Goal: Task Accomplishment & Management: Complete application form

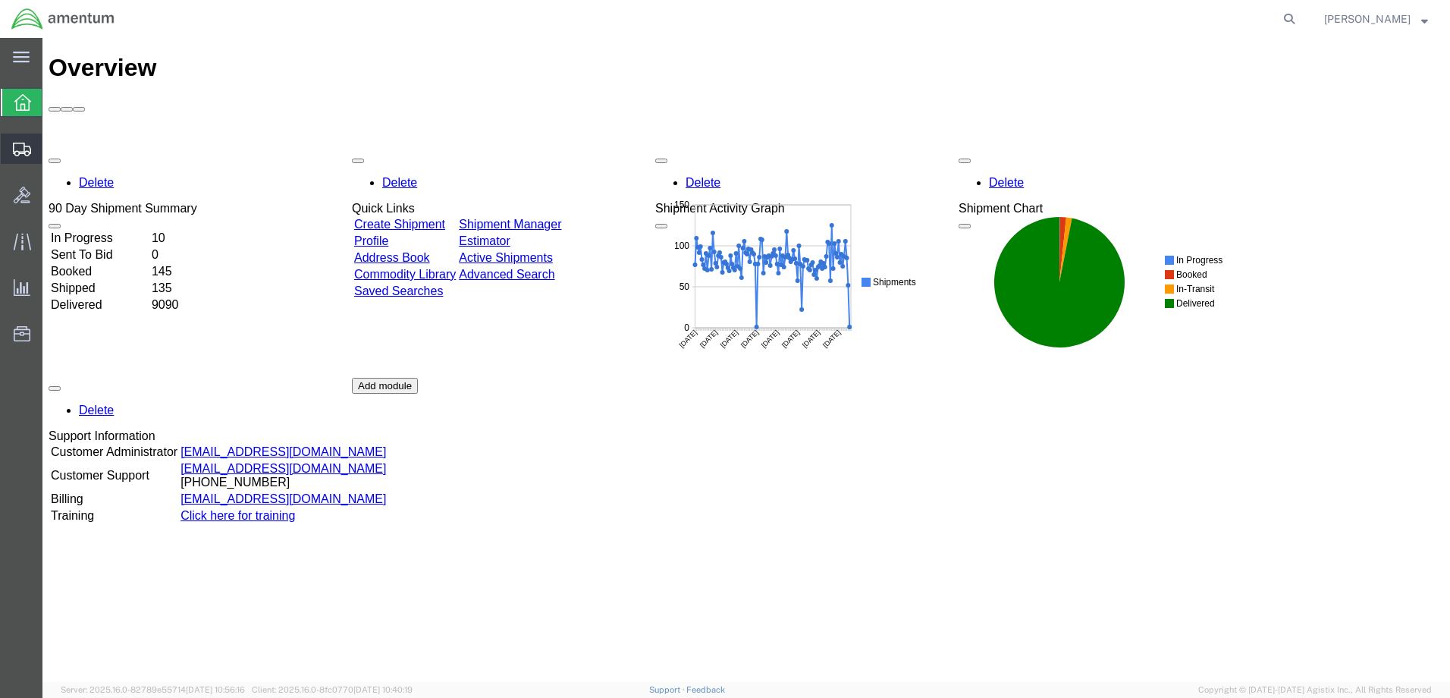
click at [0, 0] on span "Create Shipment" at bounding box center [0, 0] width 0 height 0
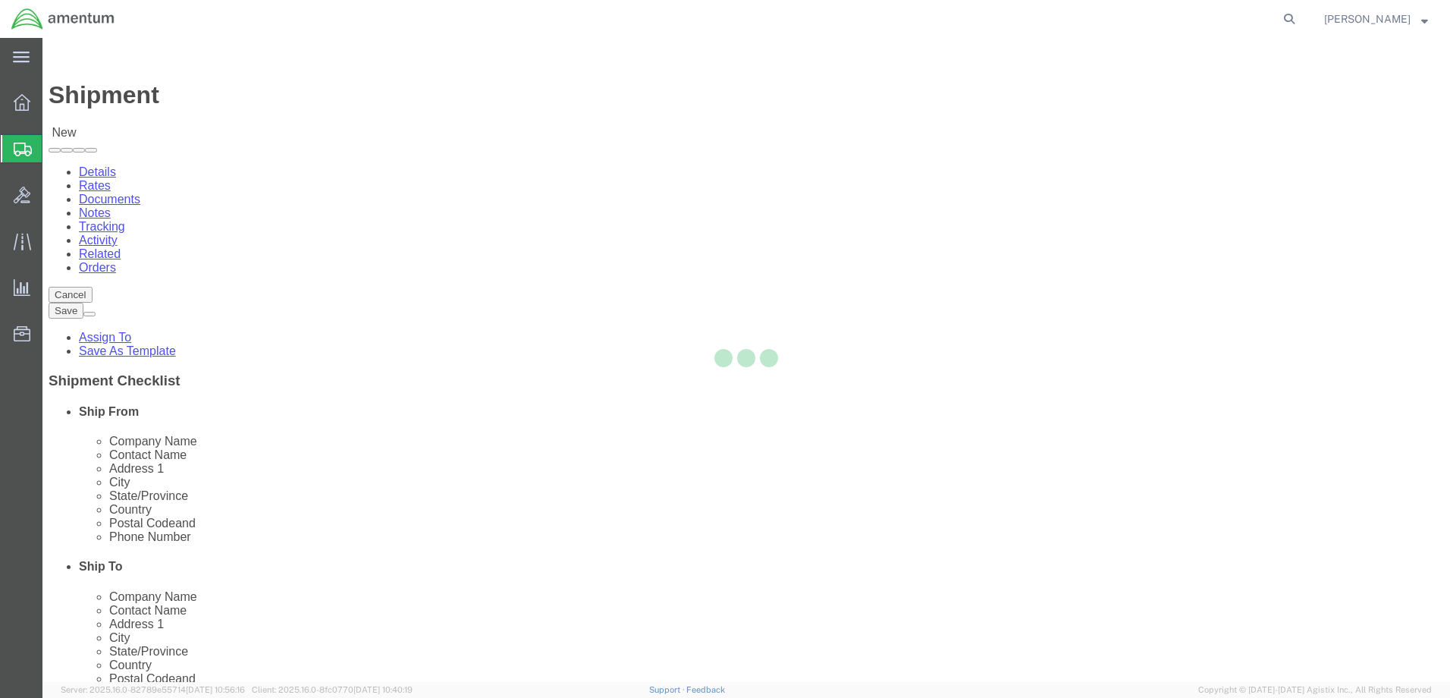
select select
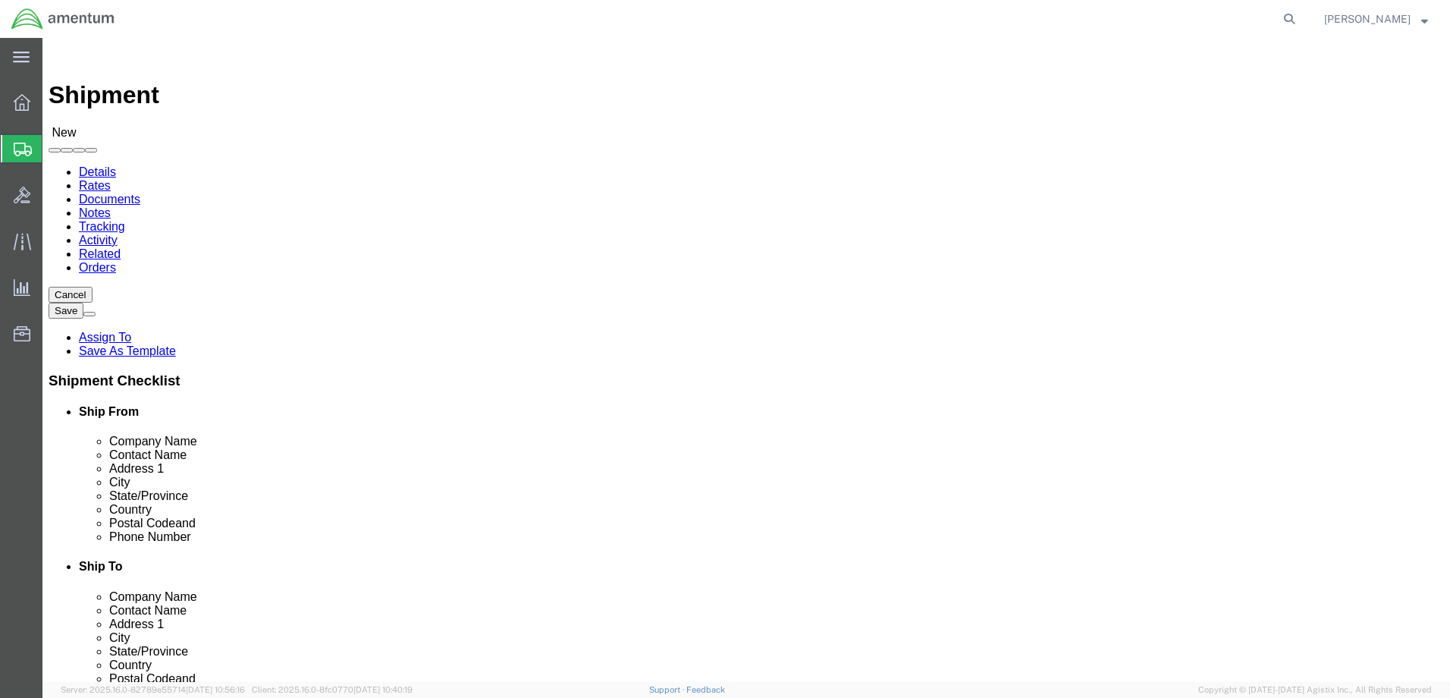
scroll to position [2806, 0]
select select "49831"
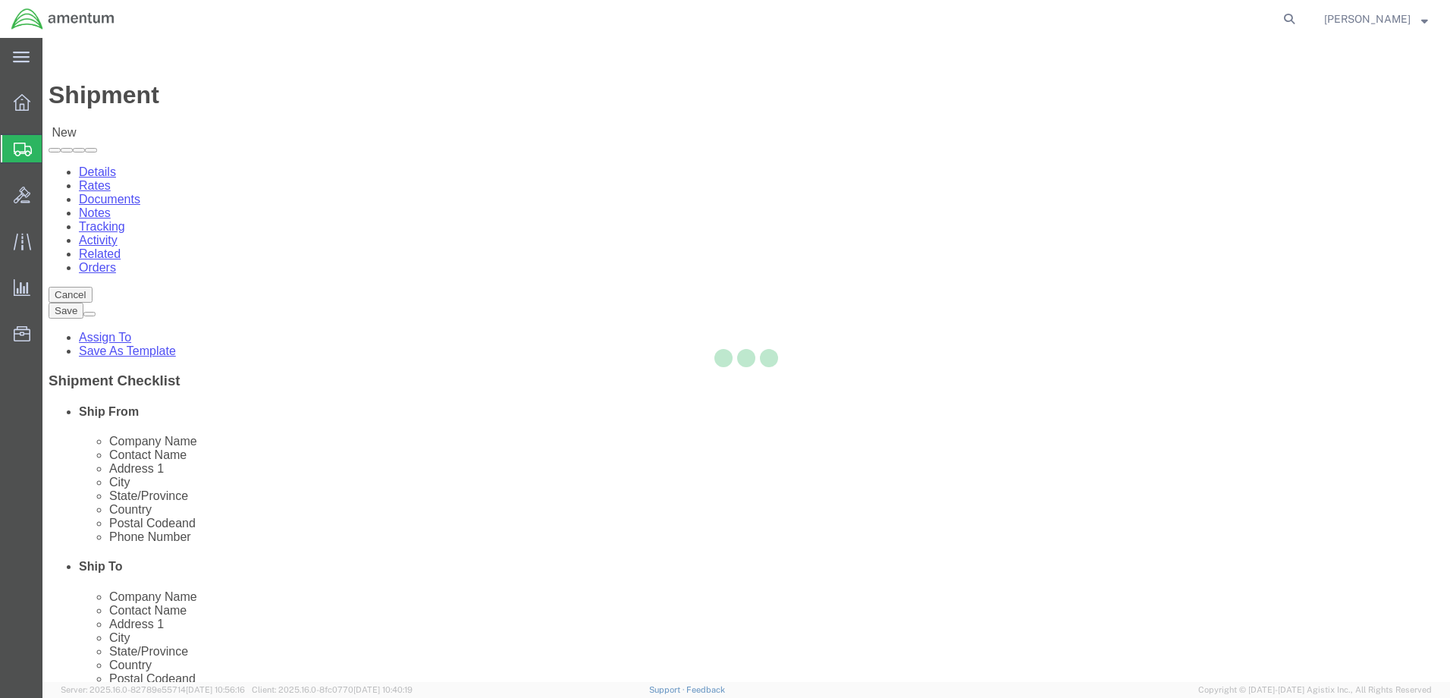
select select "[GEOGRAPHIC_DATA]"
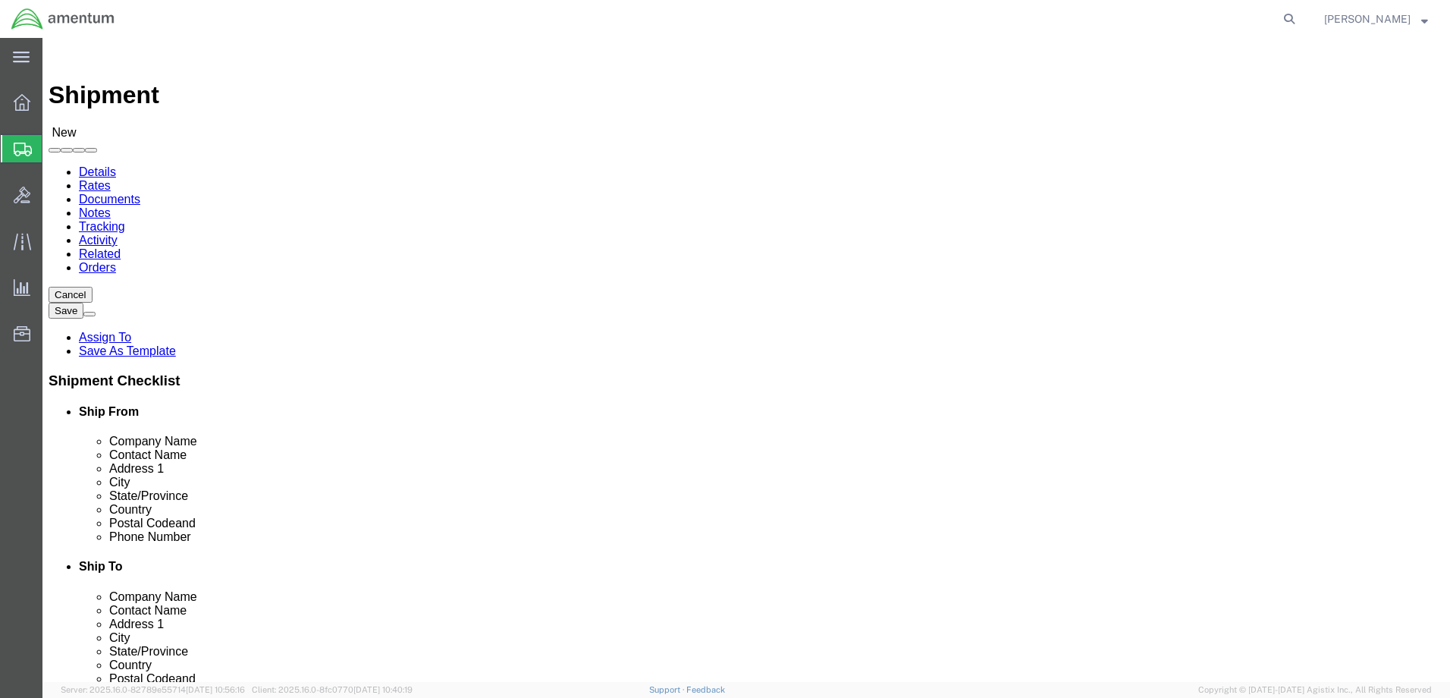
drag, startPoint x: 319, startPoint y: 318, endPoint x: 89, endPoint y: 301, distance: 229.6
click div "Location [GEOGRAPHIC_DATA], [GEOGRAPHIC_DATA] My Profile Location [PHONE_NUMBER…"
type input "[PERSON_NAME]"
click input "text"
type input "[PHONE_NUMBER]"
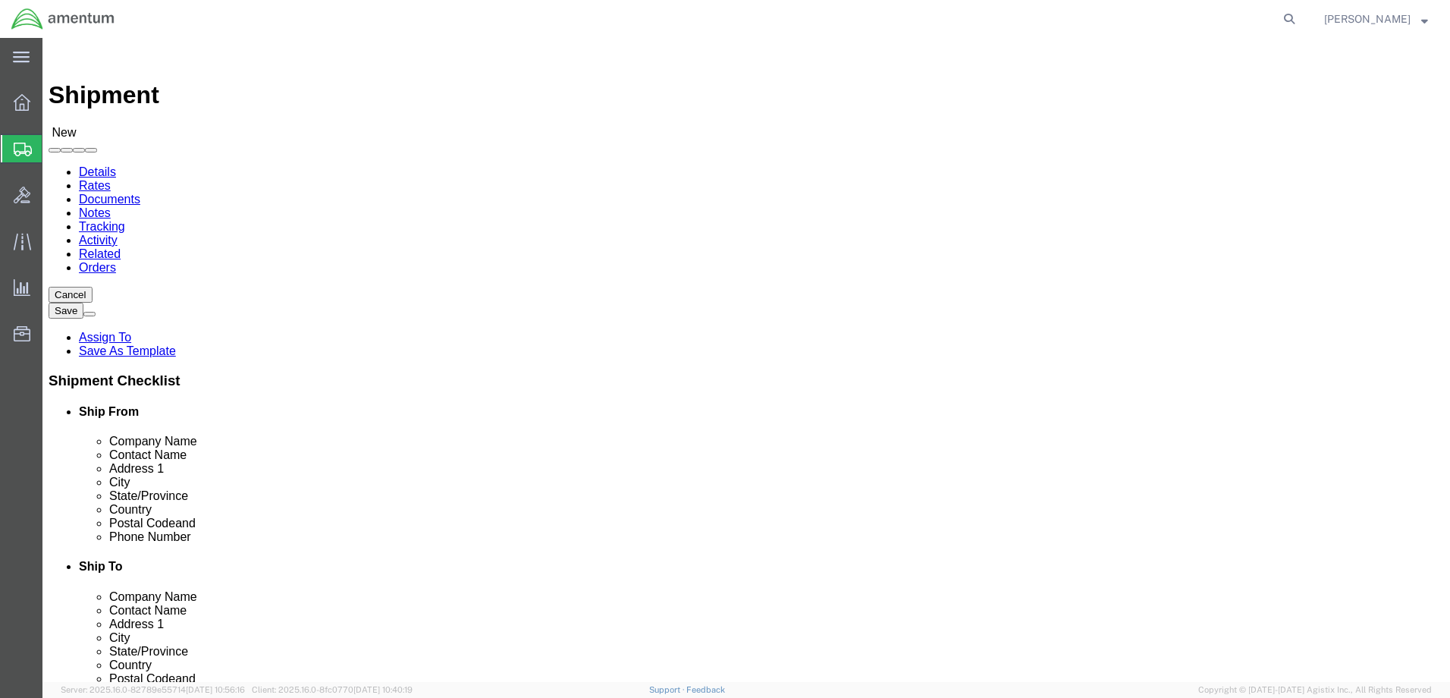
type input "[PERSON_NAME][EMAIL_ADDRESS][DOMAIN_NAME]"
click input "text"
type input "shot"
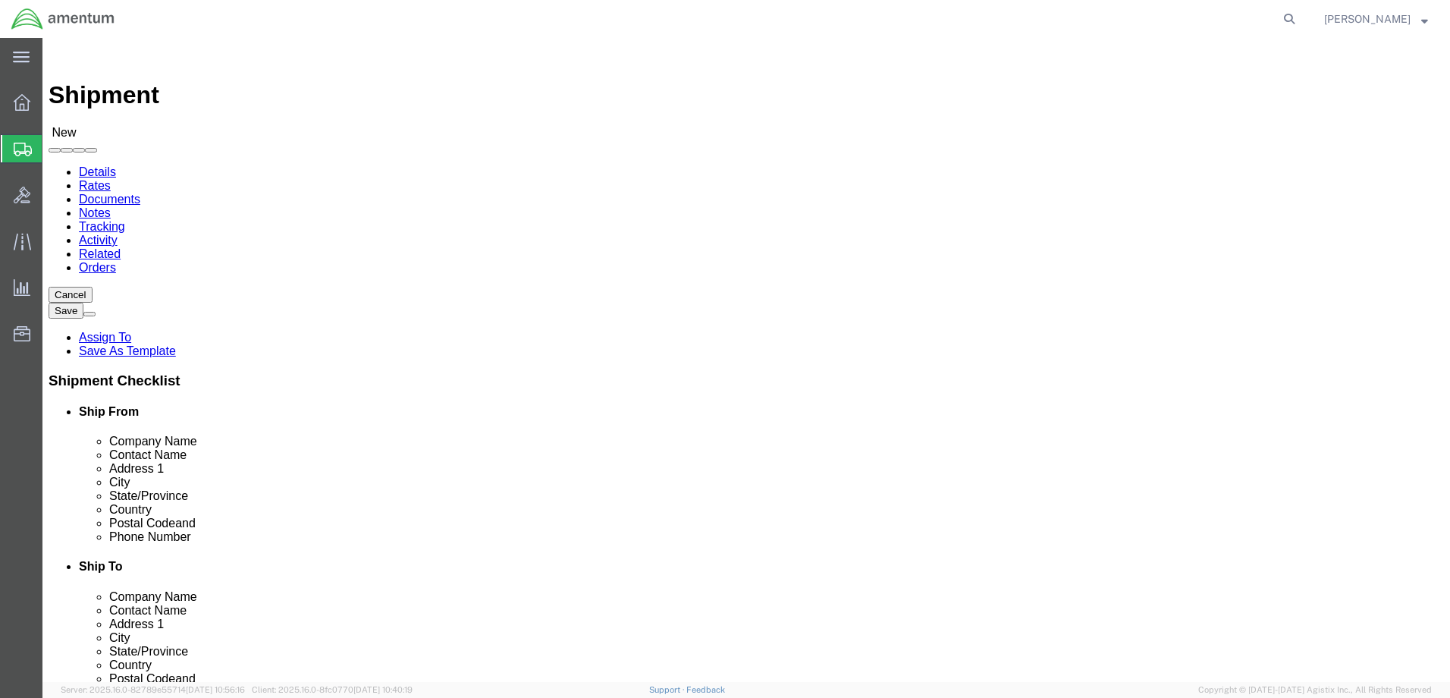
click p "- SHOTOVER SYSTEMS - ([PERSON_NAME]) [STREET_ADDRESS]"
select select "CO"
type input "SHOTOVER SYSTEMS"
drag, startPoint x: 839, startPoint y: 313, endPoint x: 741, endPoint y: 322, distance: 98.2
click div "Contact Name"
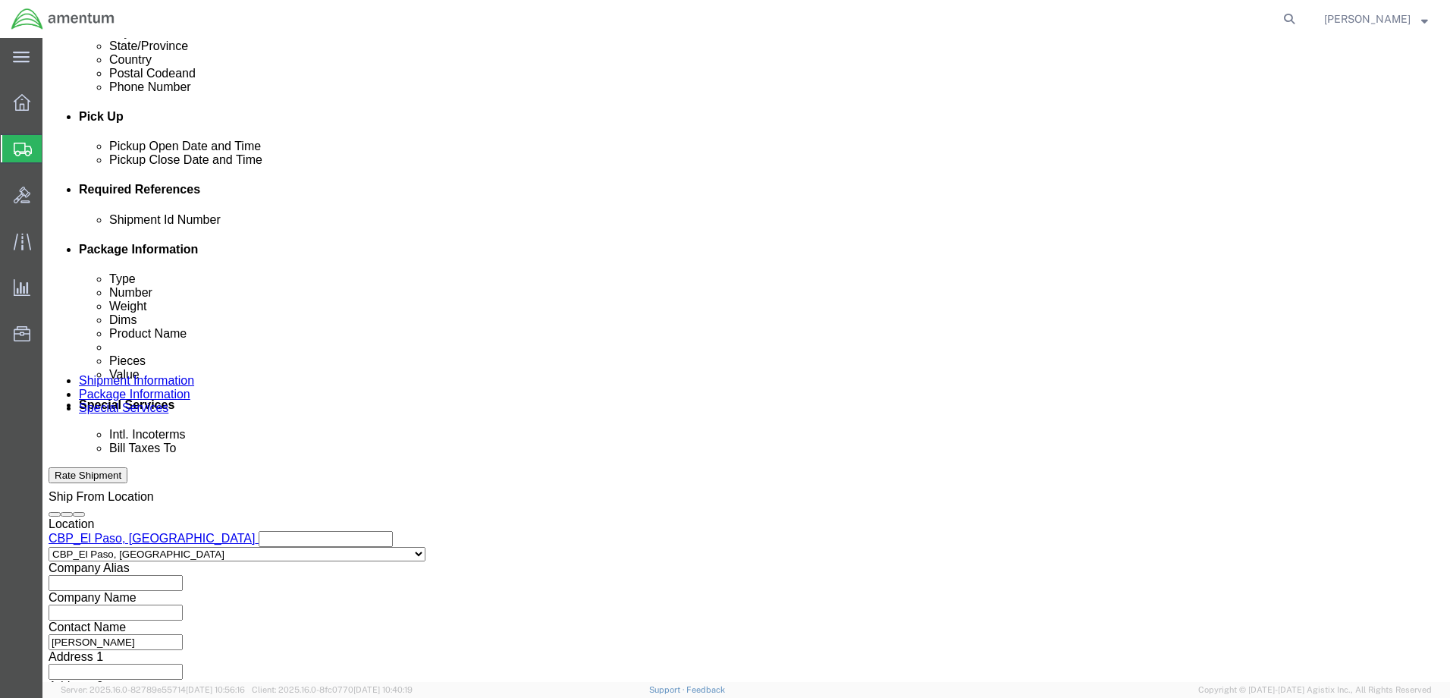
scroll to position [607, 0]
type input "CBP0043075"
click button "Add reference"
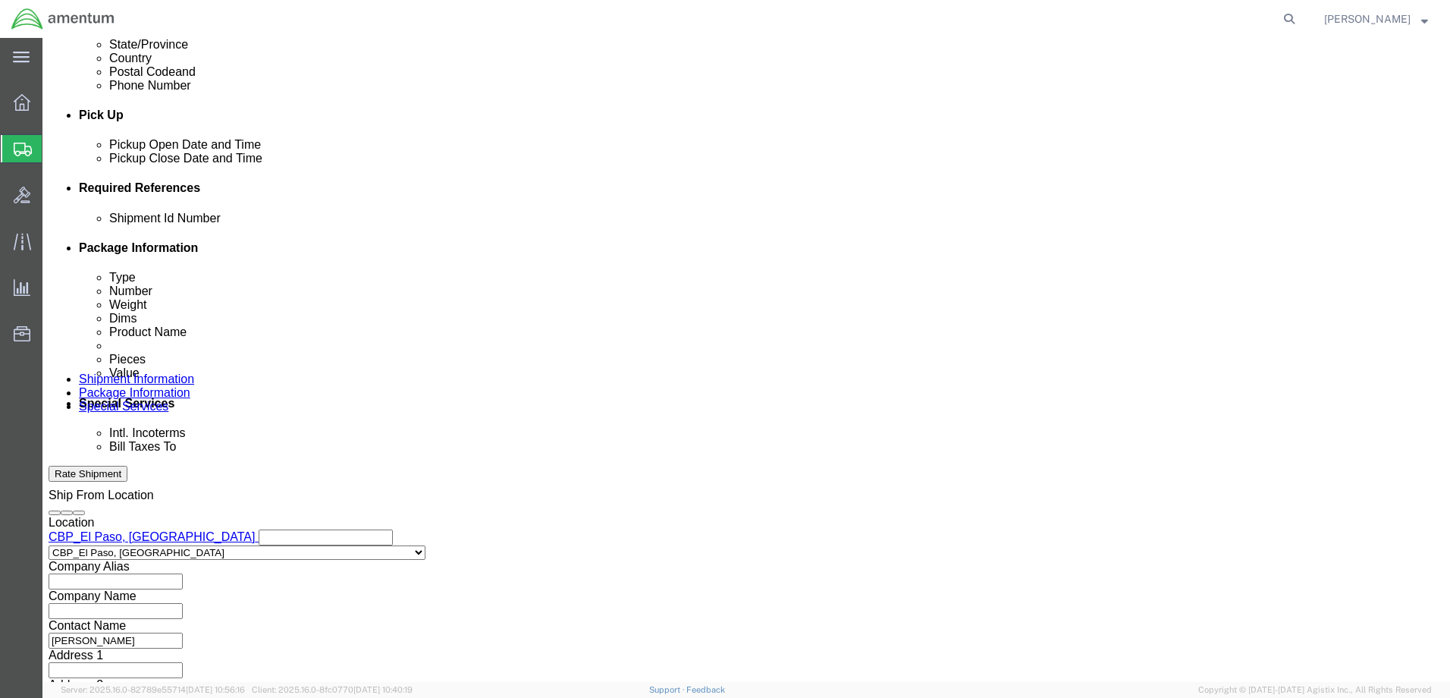
click button "Add reference"
click input "text"
type input "CBP0043075"
click select "Select Account Type Activity ID Airline Appointment Number ASN Batch Request # …"
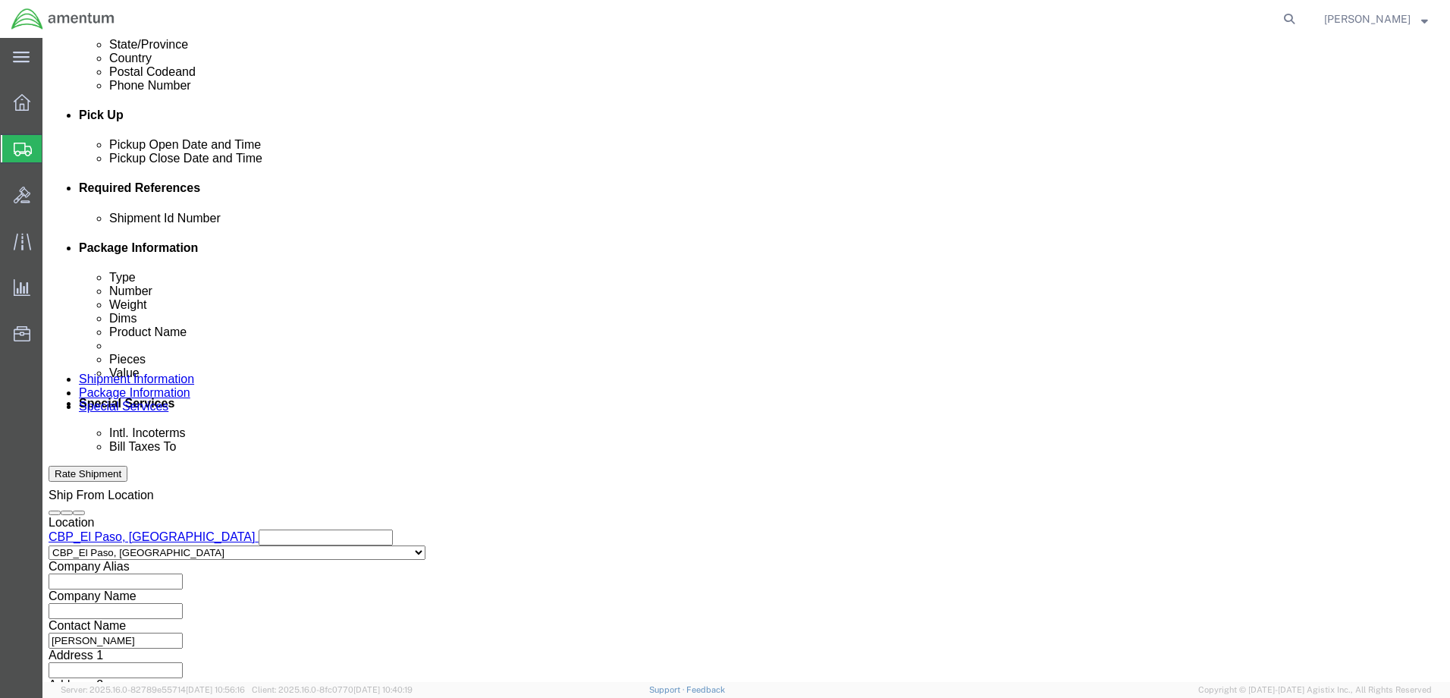
select select "CUSTREF"
click select "Select Account Type Activity ID Airline Appointment Number ASN Batch Request # …"
click input "text"
paste input "CBP0043075"
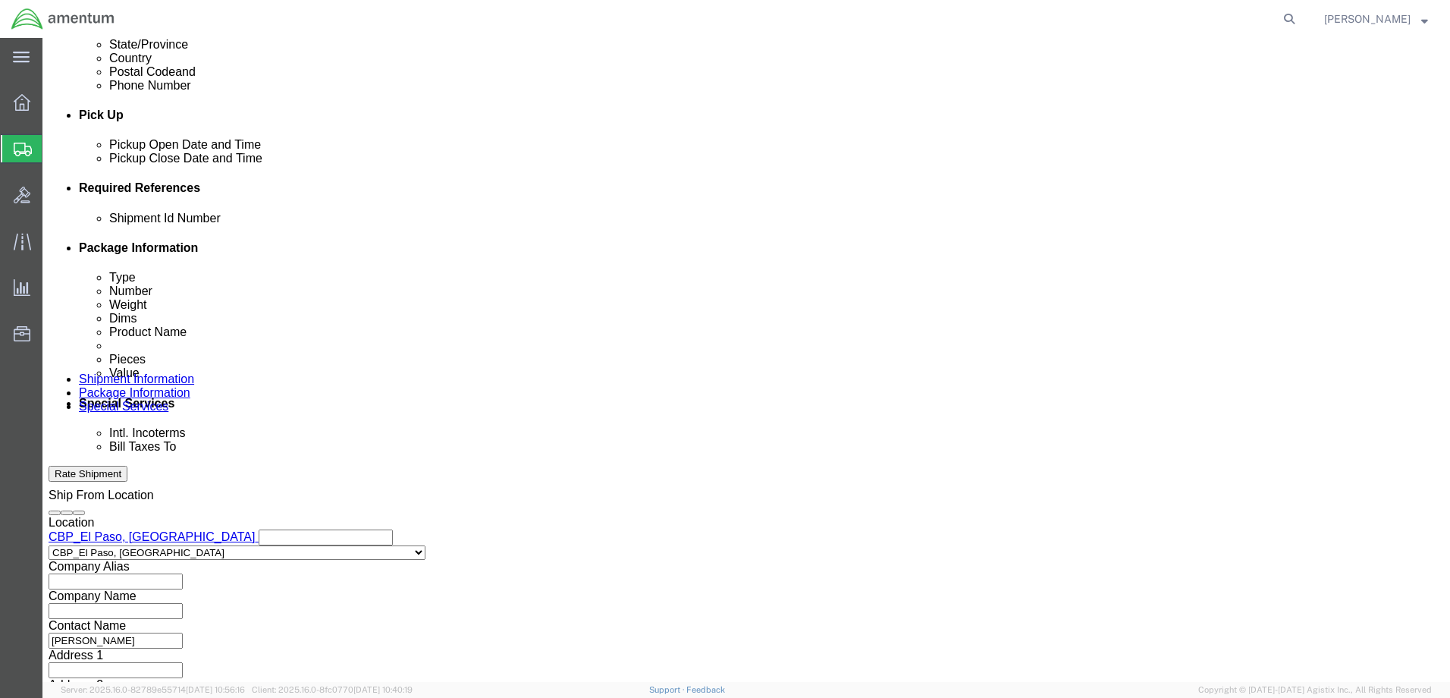
scroll to position [0, 0]
type input "CBP0043075"
click select "Select Account Type Activity ID Airline Appointment Number ASN Batch Request # …"
select select "INVOICE"
click select "Select Account Type Activity ID Airline Appointment Number ASN Batch Request # …"
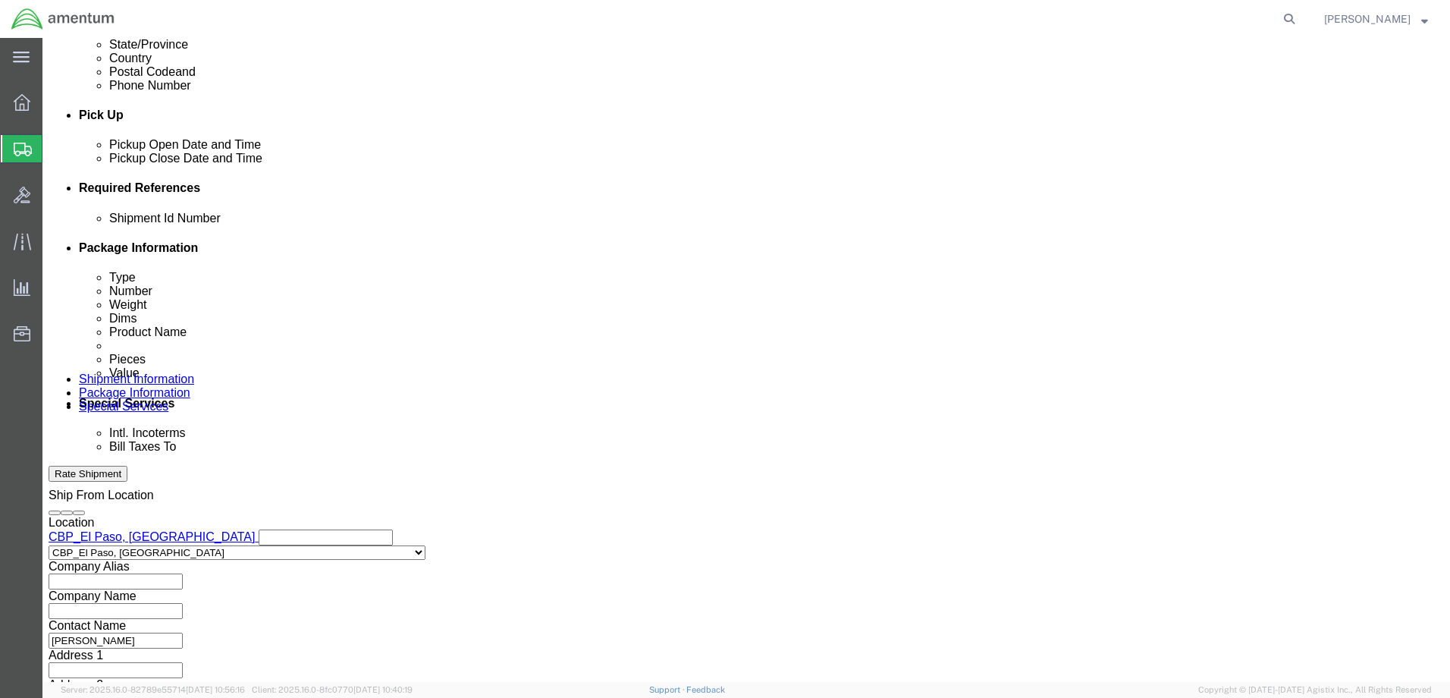
click input "text"
paste input "CBP0043075"
type input "CBP0043075"
click select "Select Account Type Activity ID Airline Appointment Number ASN Batch Request # …"
select select "PURCHORD"
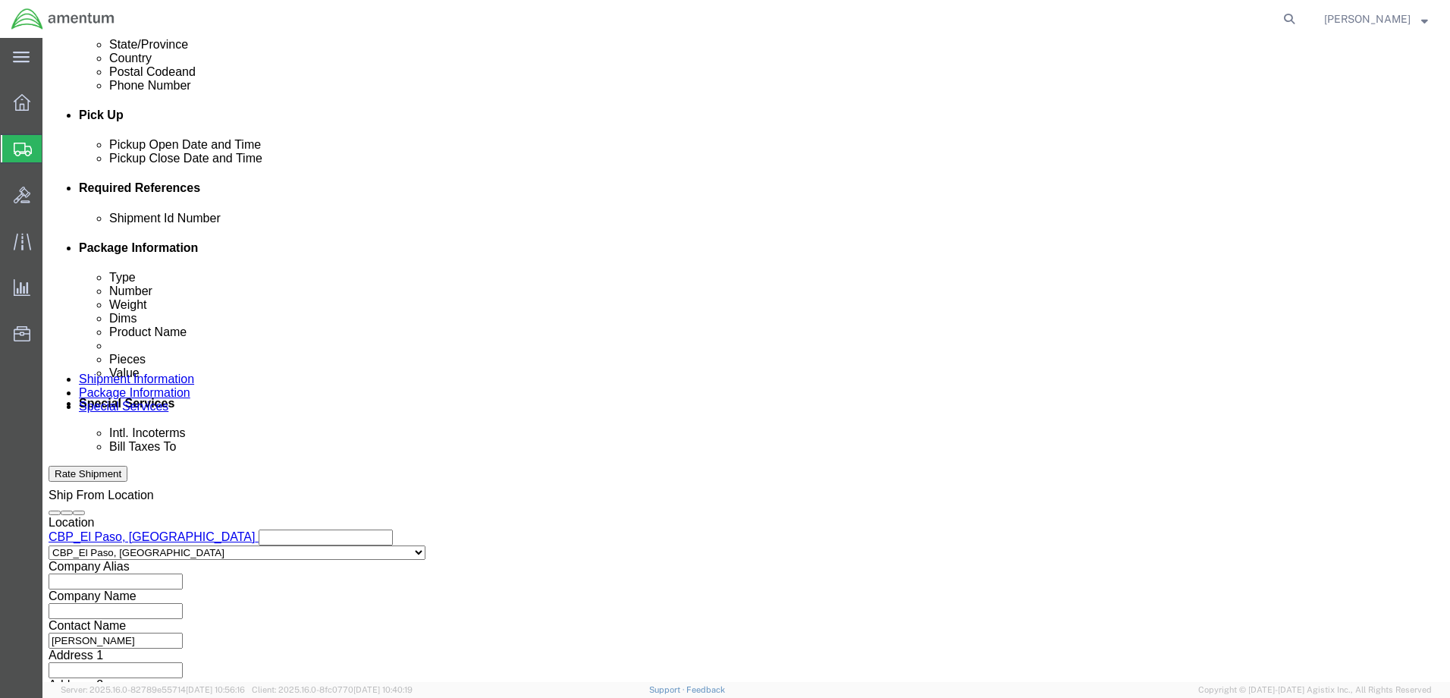
click select "Select Account Type Activity ID Airline Appointment Number ASN Batch Request # …"
click input "text"
paste input "CBP0043075"
type input "CBP0043075"
click select "Select Account Type Activity ID Airline Appointment Number ASN Batch Request # …"
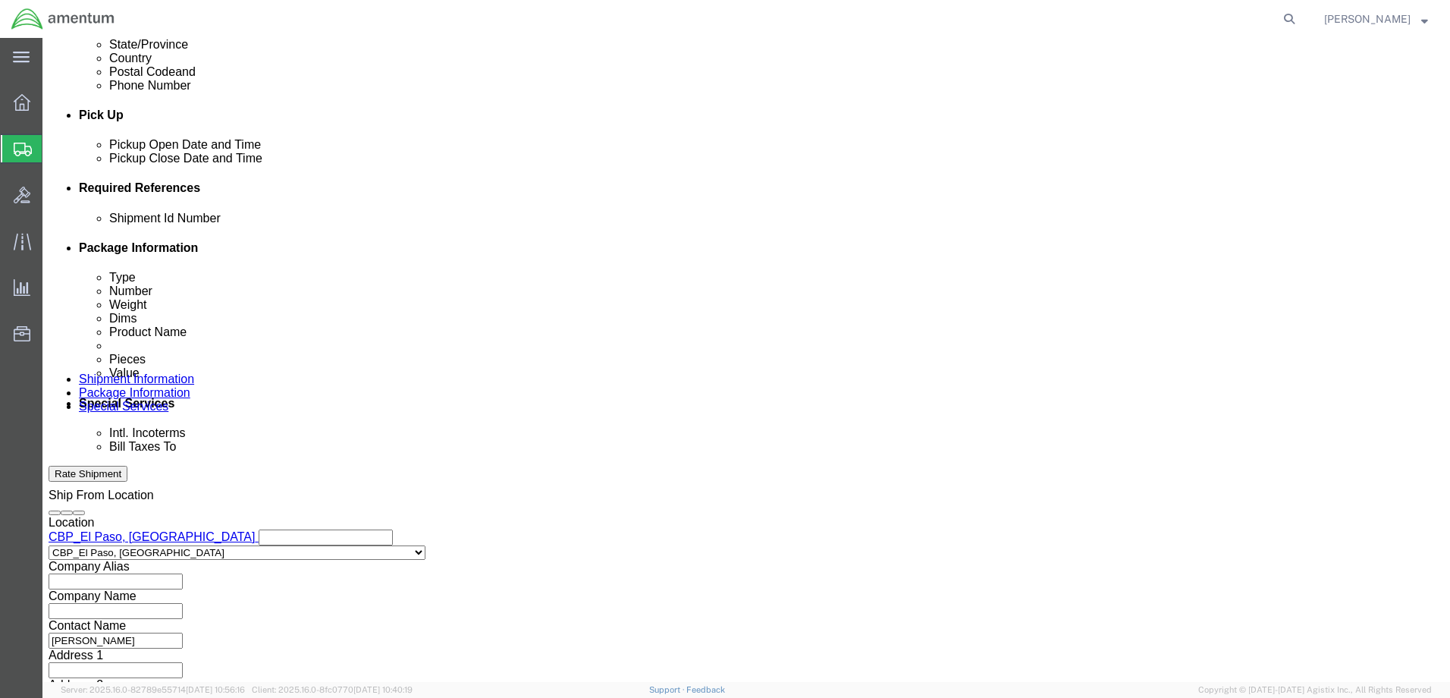
select select "PROJNUM"
click select "Select Account Type Activity ID Airline Appointment Number ASN Batch Request # …"
click input "text"
type input "6118.03.03.2219.000.NLS.0000"
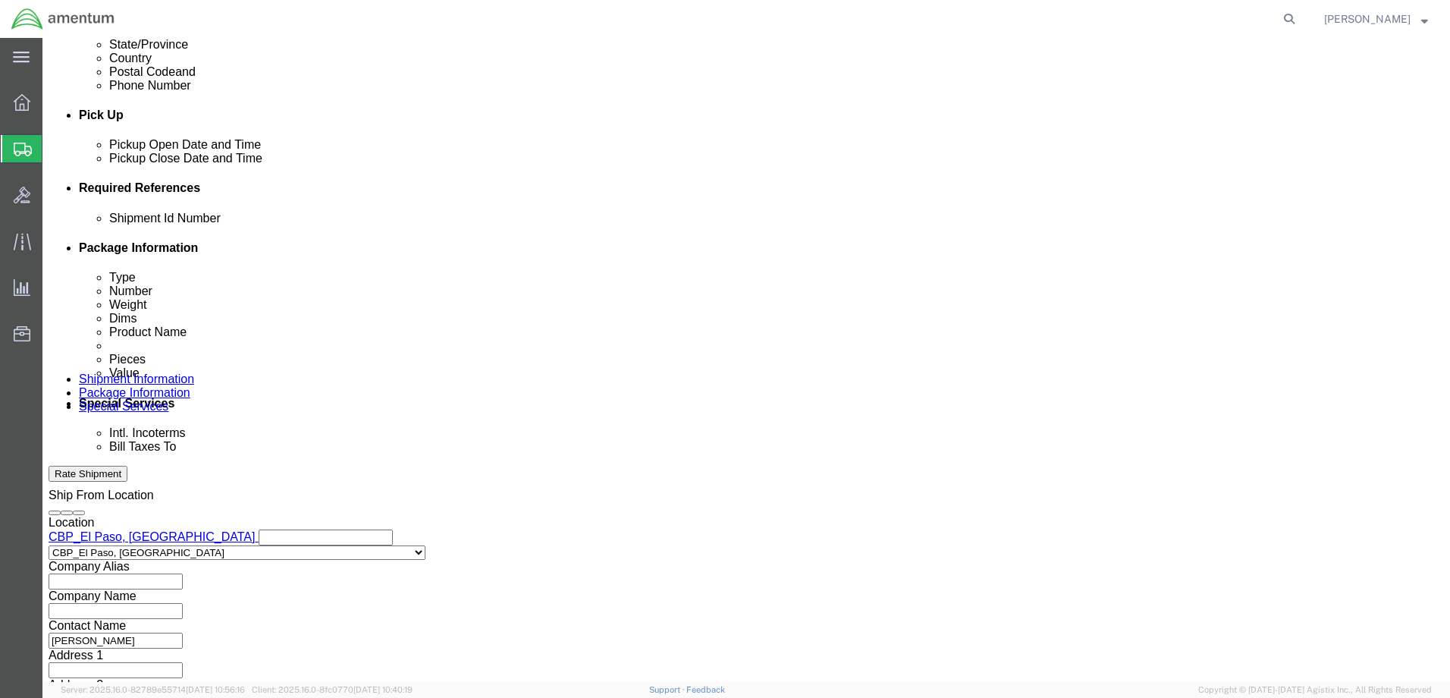
scroll to position [0, 0]
click select "Select Account Type Activity ID Airline Appointment Number ASN Batch Request # …"
select select "DEPT"
click select "Select Account Type Activity ID Airline Appointment Number ASN Batch Request # …"
click input "text"
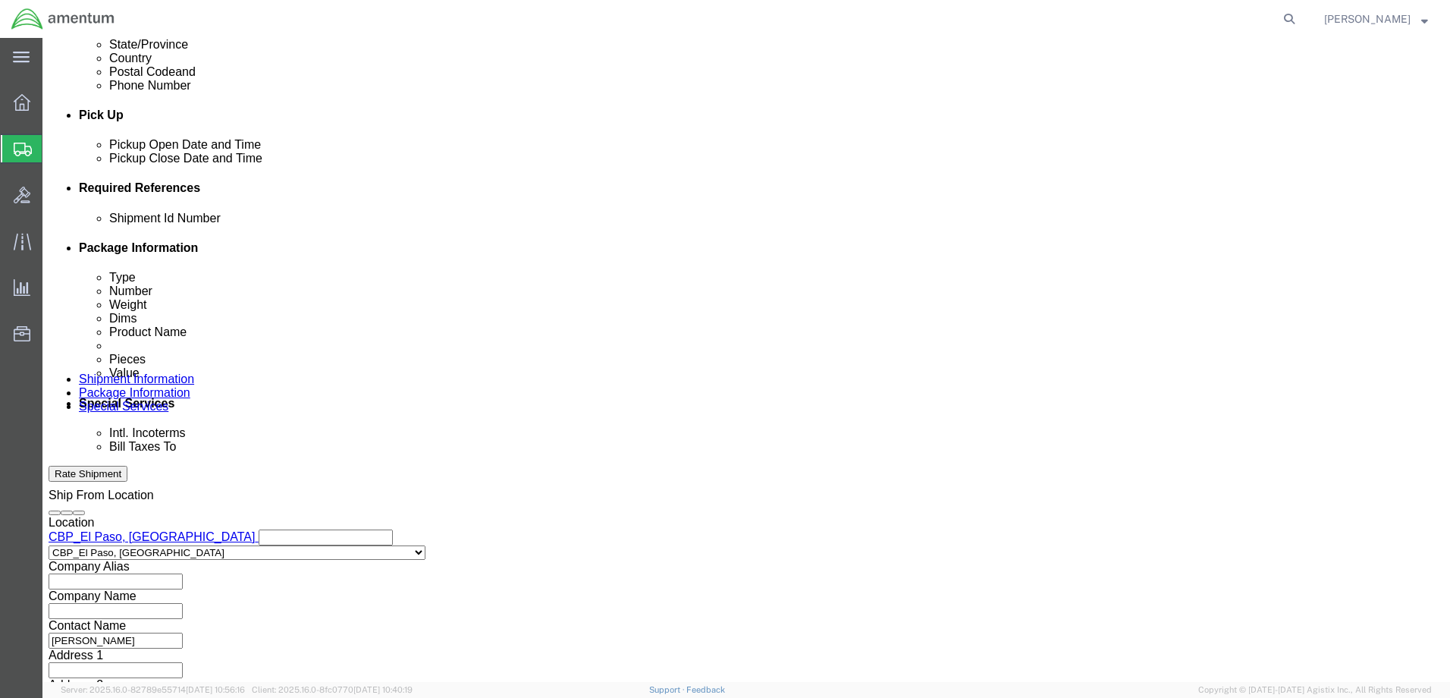
type input "CBP"
click div "Mode Select Air Less than Truckload Multi-Leg Ocean Freight Rail Small Parcel T…"
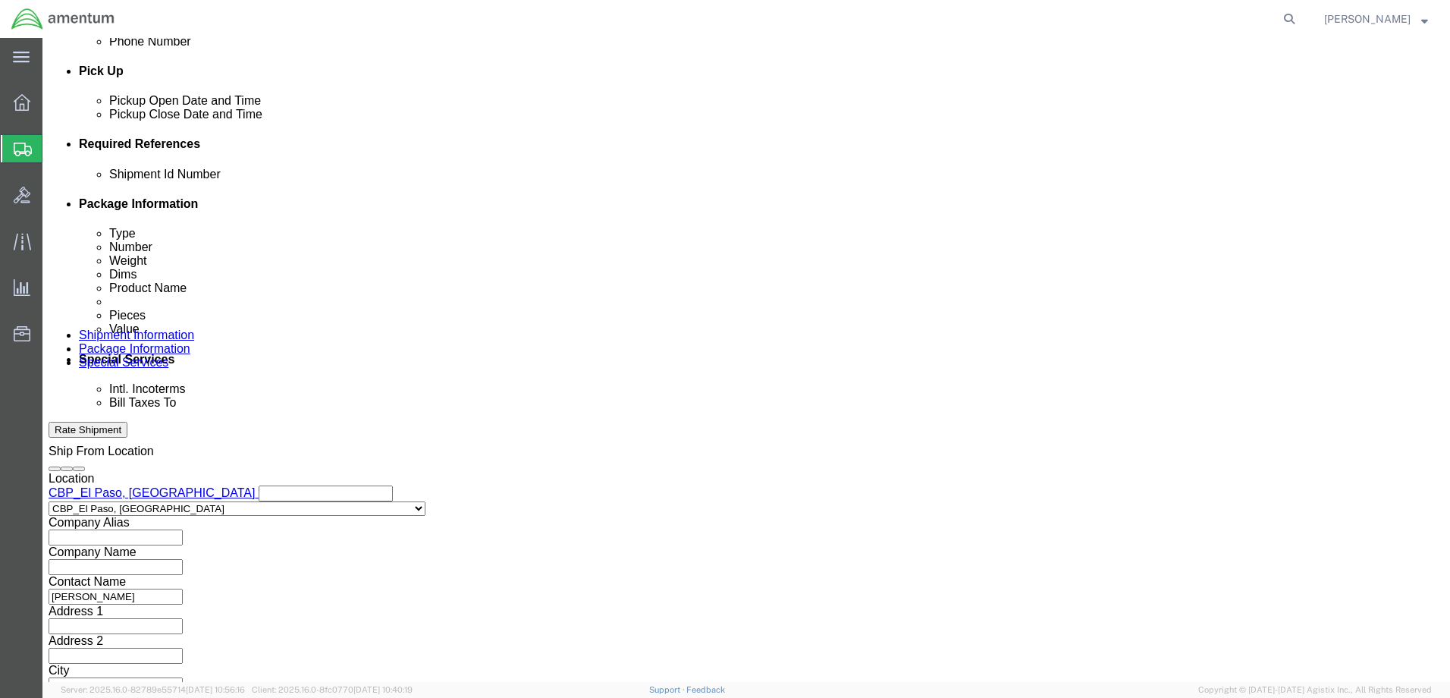
scroll to position [687, 0]
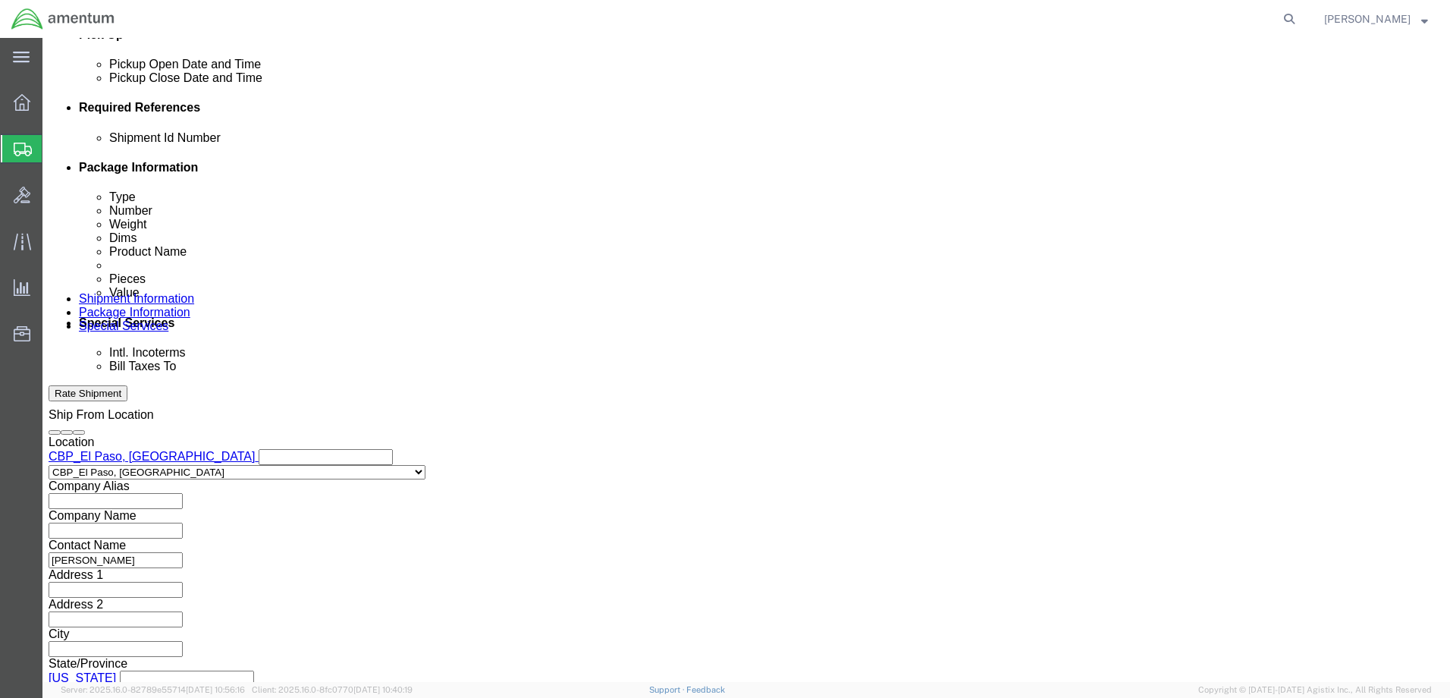
click button "Continue"
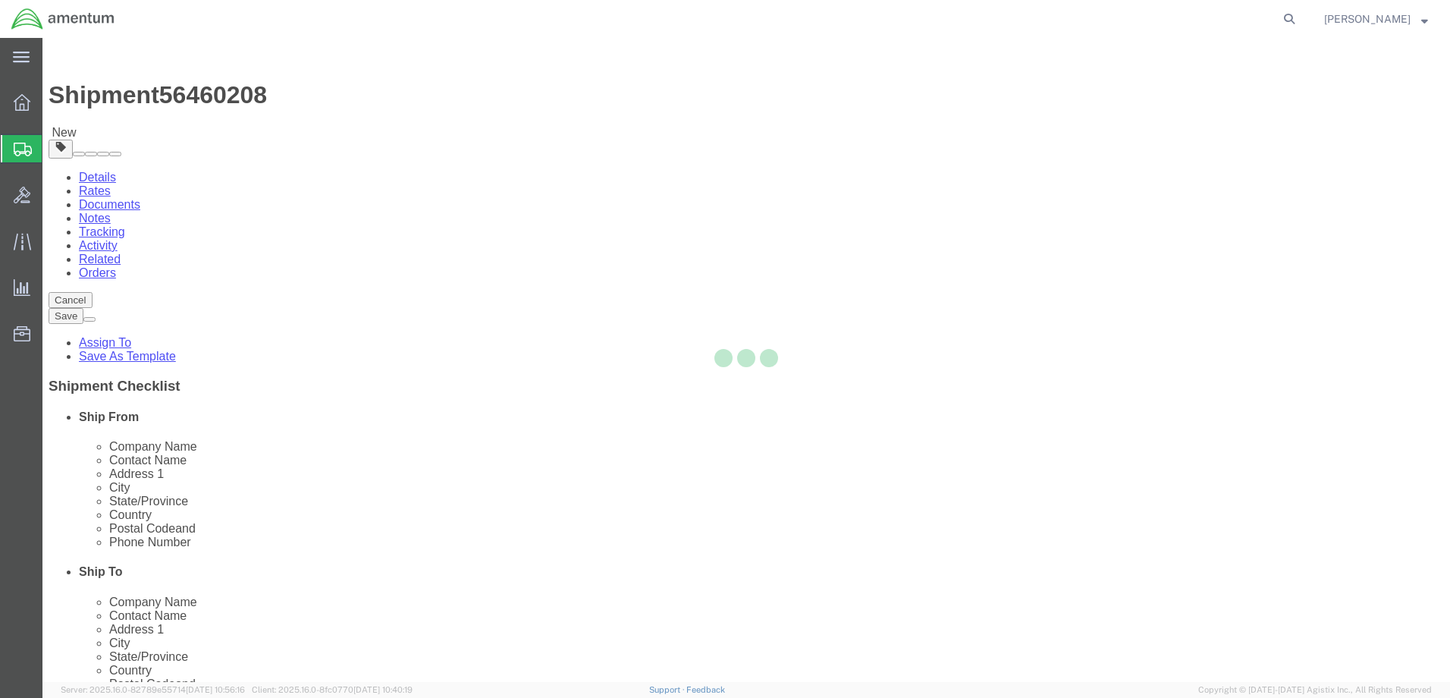
select select "CBOX"
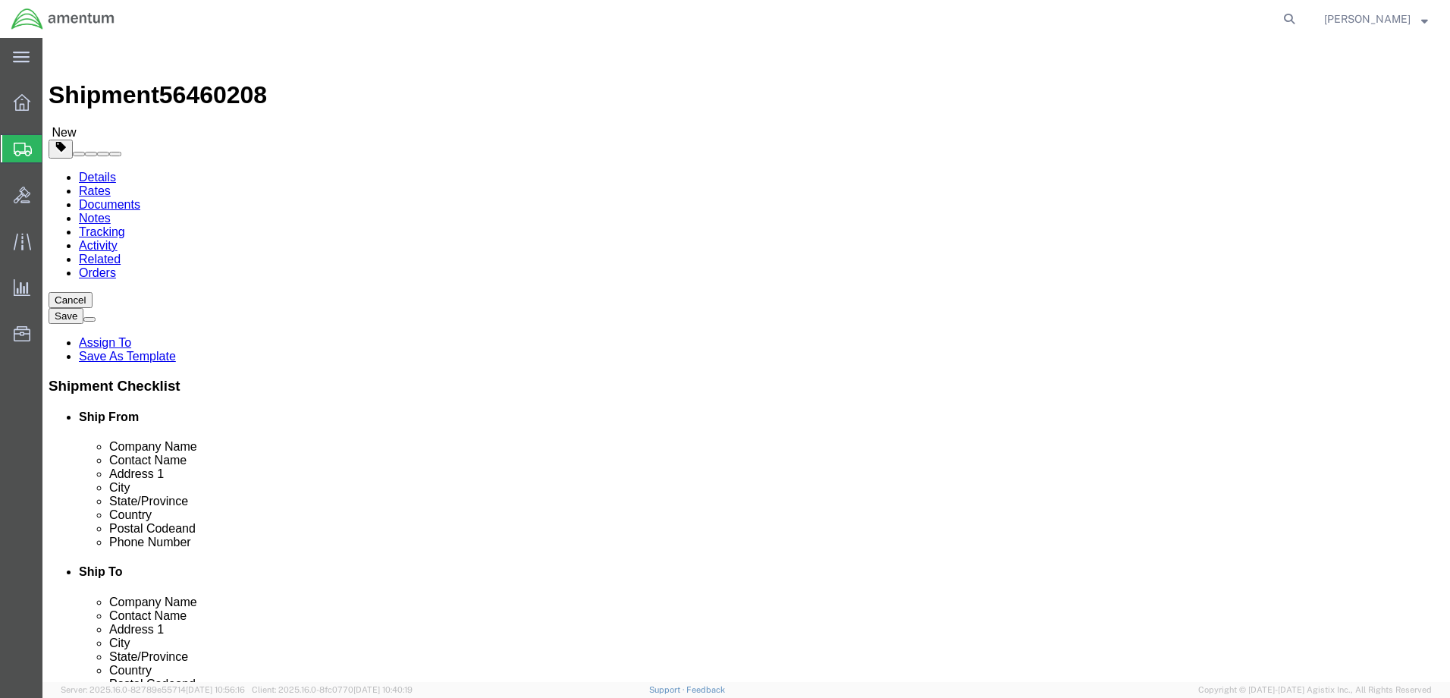
click input "text"
type input "9"
type input "14"
type input "7.20"
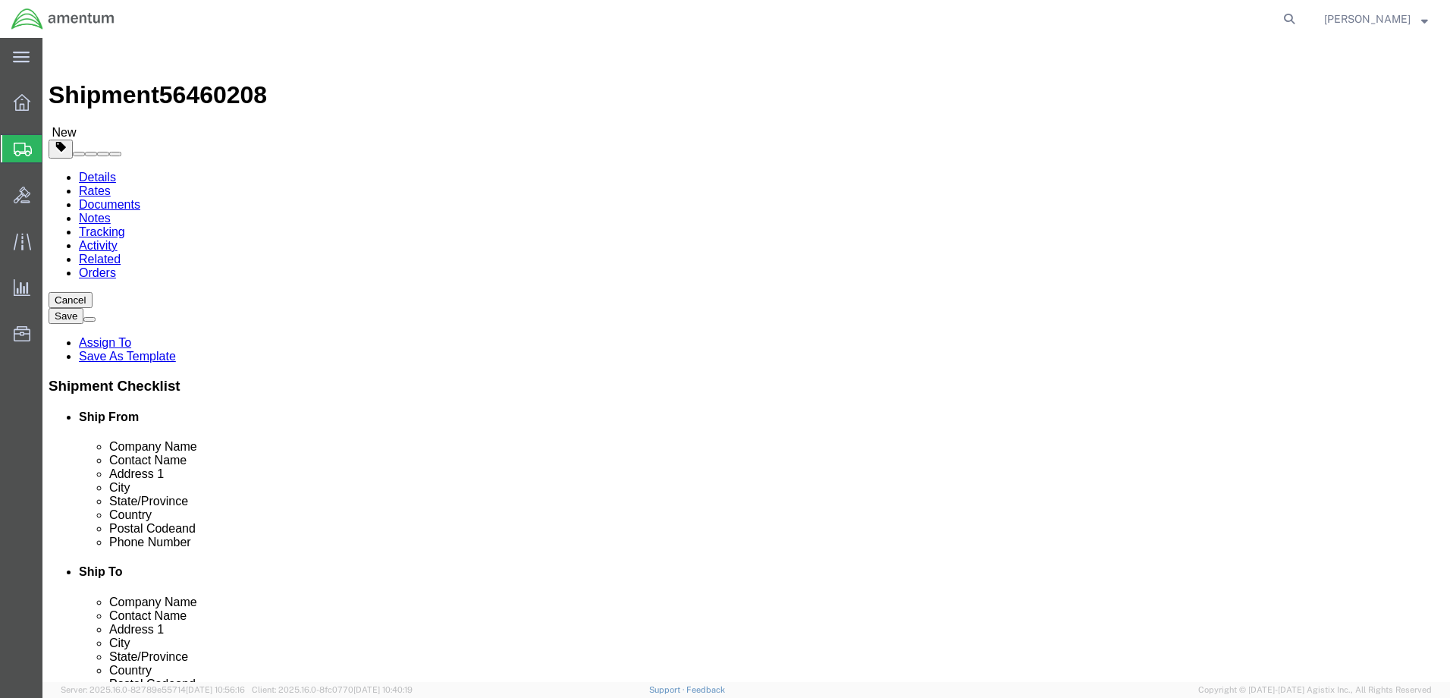
click link "Add Content"
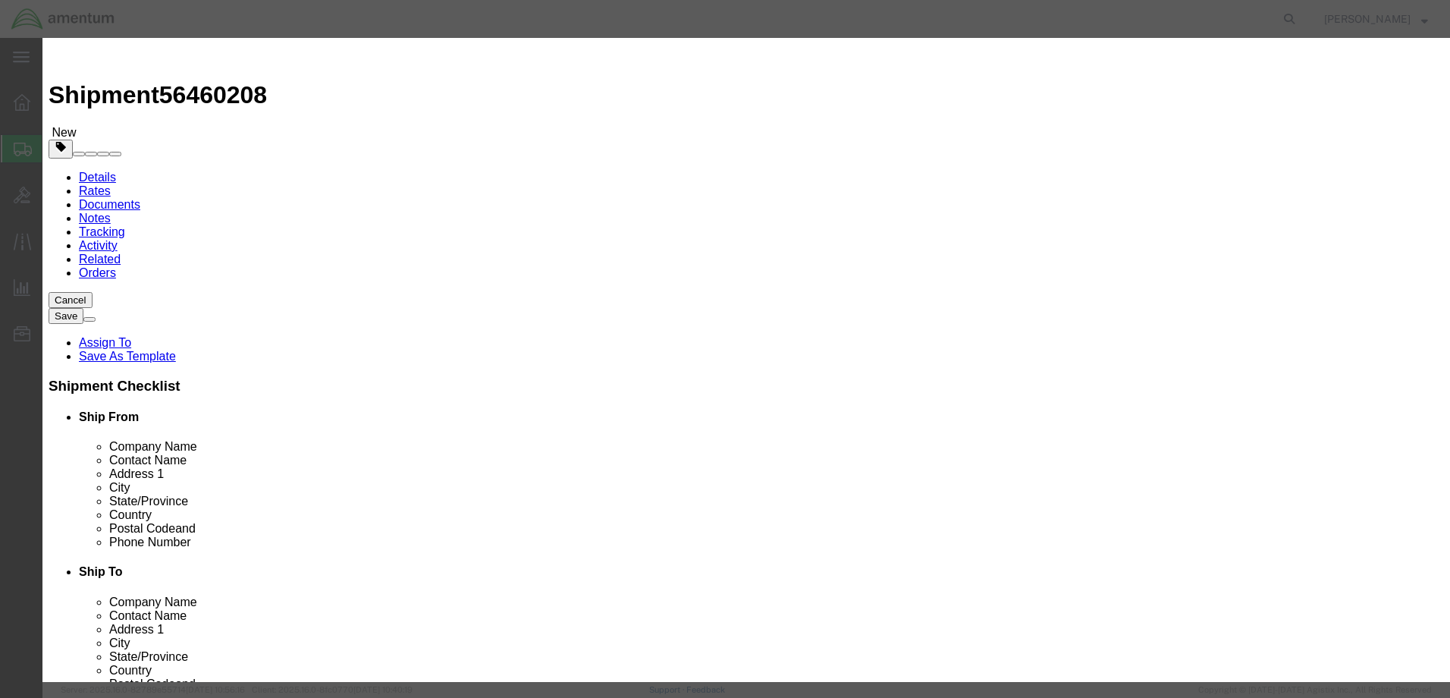
click input "text"
type input "ARS600"
type input "1"
type input "500"
select select "USD"
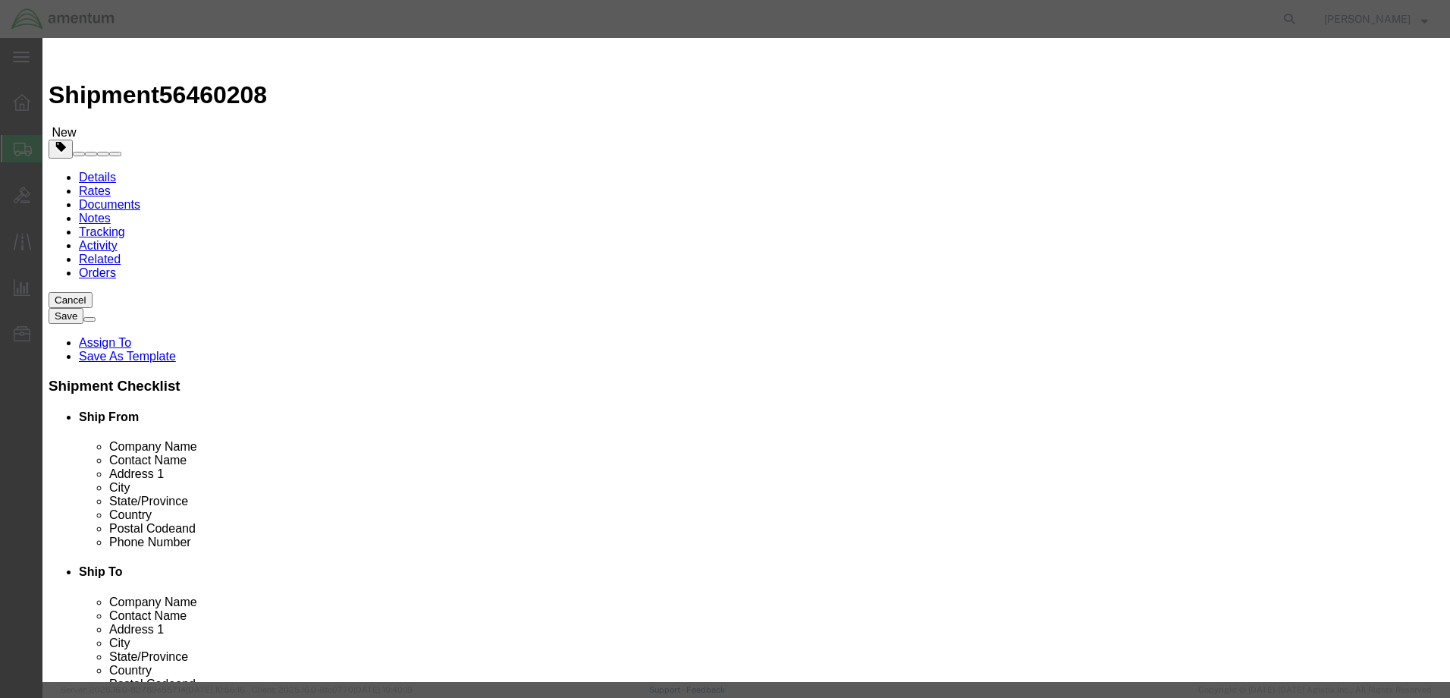
click button "Save & Close"
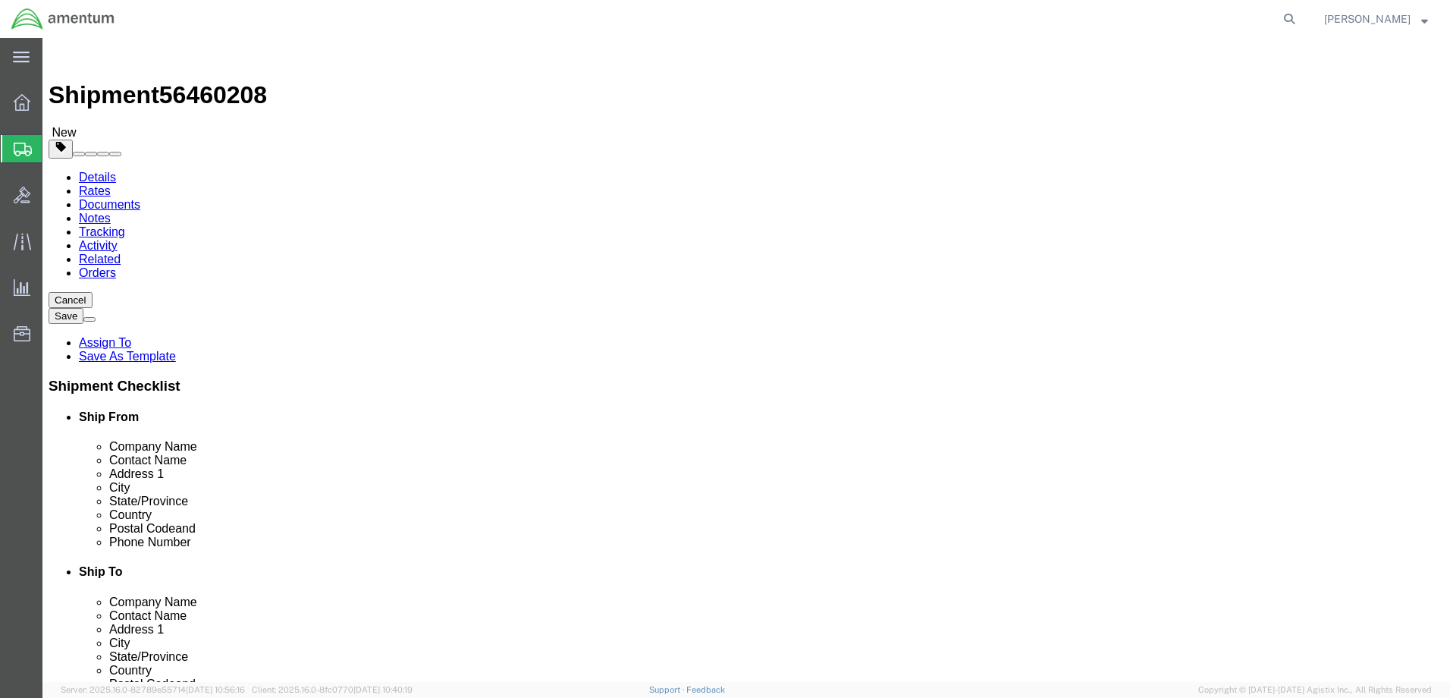
click button "Continue"
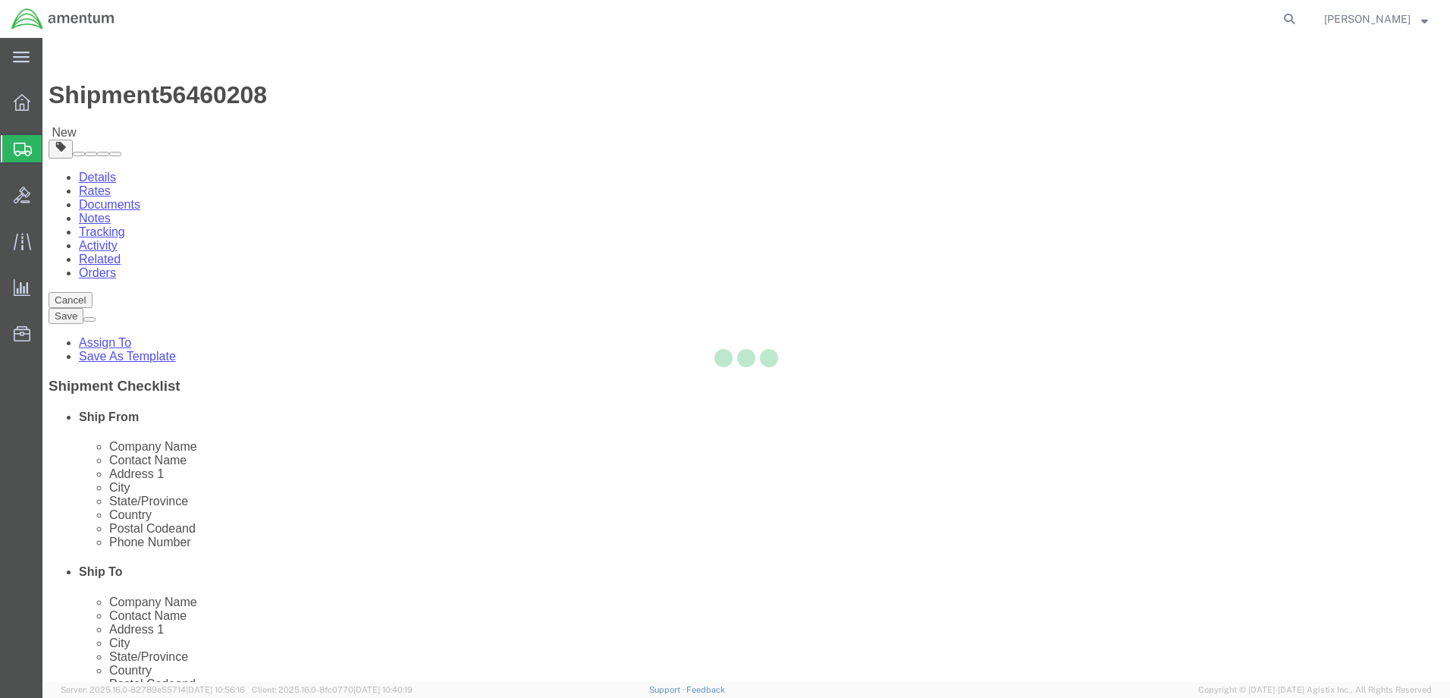
select select
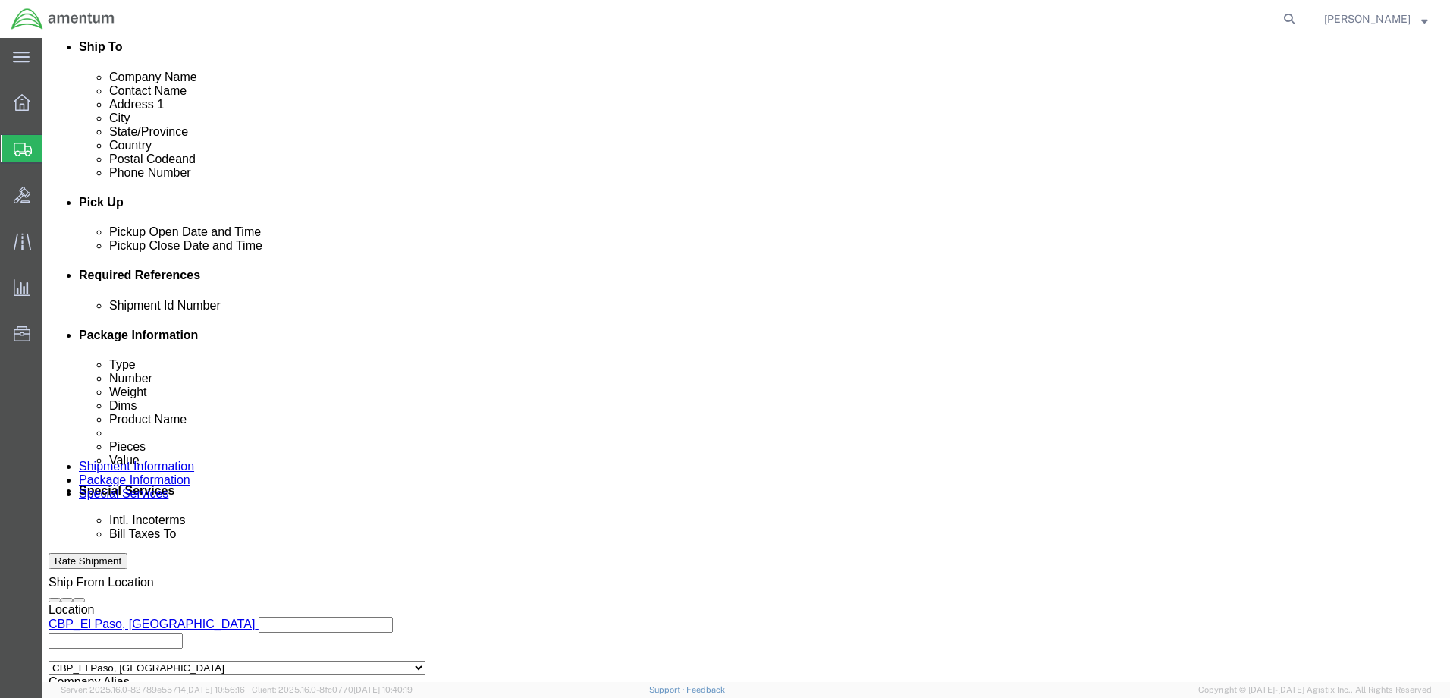
scroll to position [531, 0]
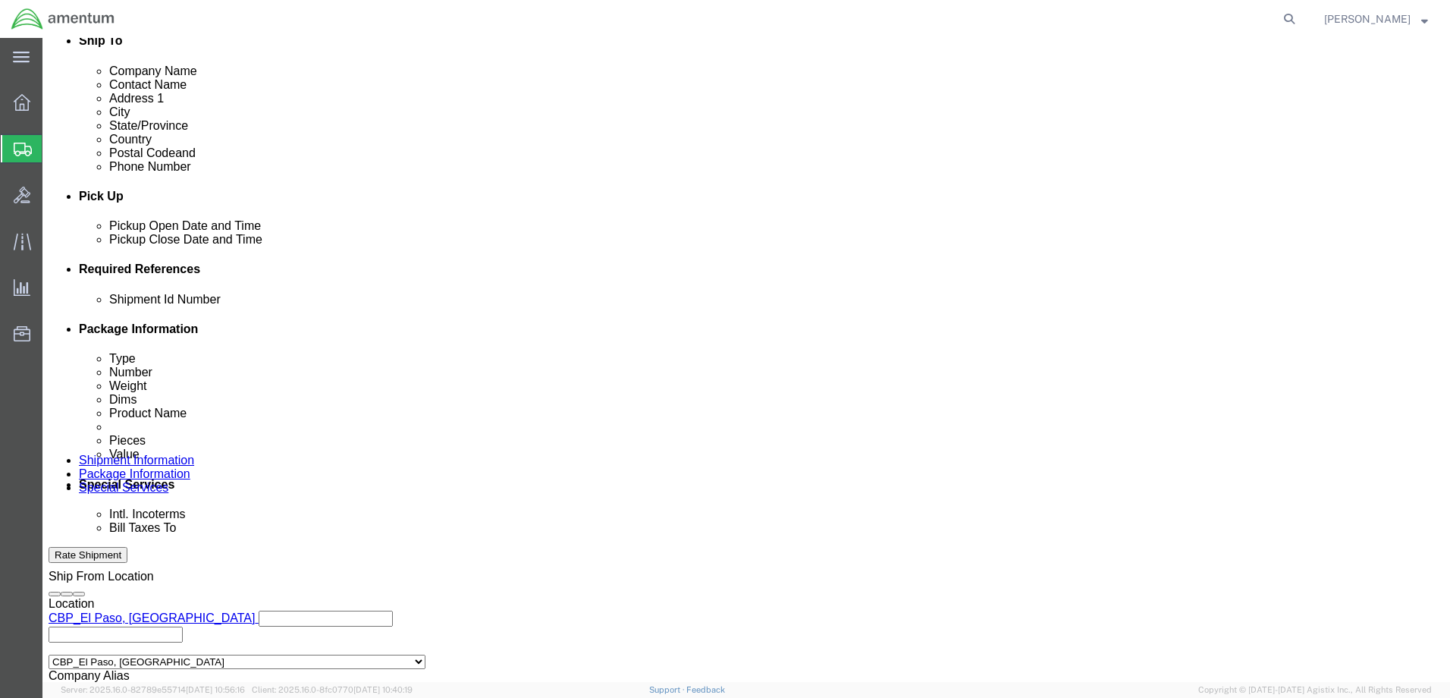
click select "Select Recipient Account Sender/Shipper Third Party Account"
select select "SHIP"
click select "Select Recipient Account Sender/Shipper Third Party Account"
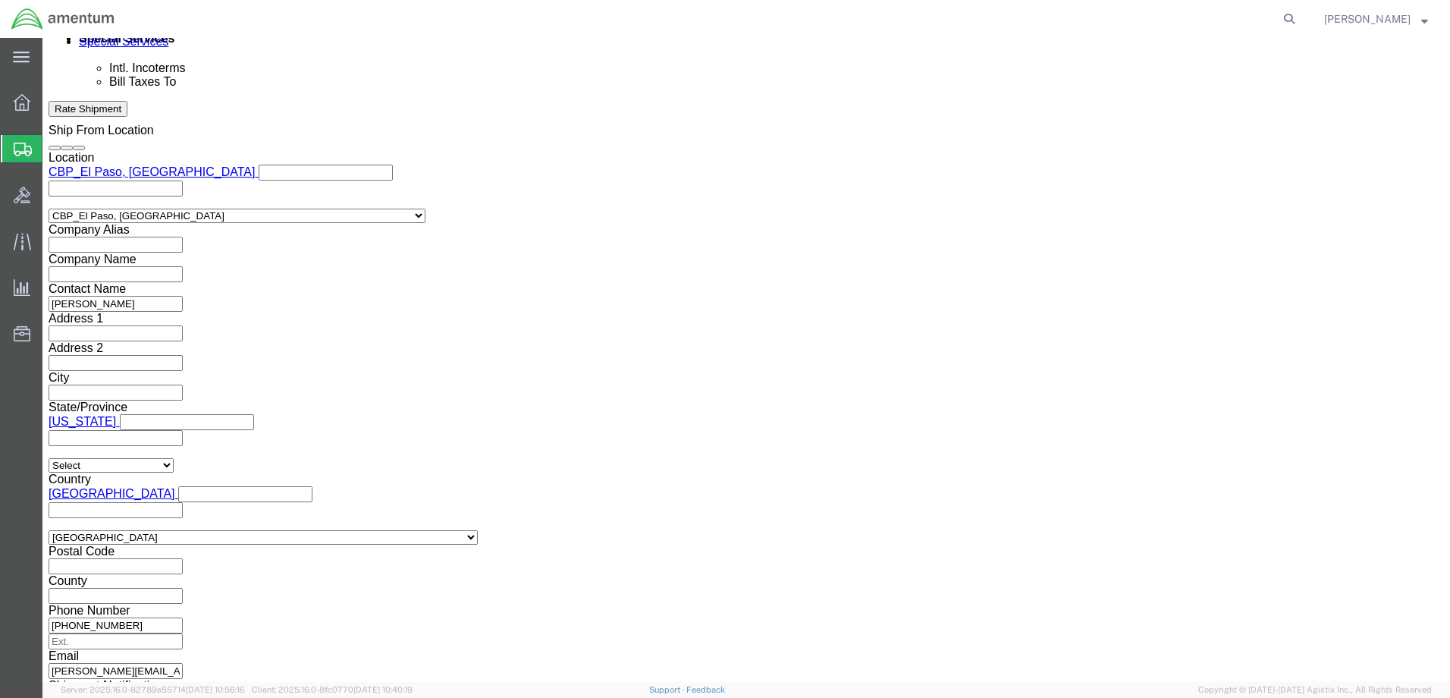
scroll to position [986, 0]
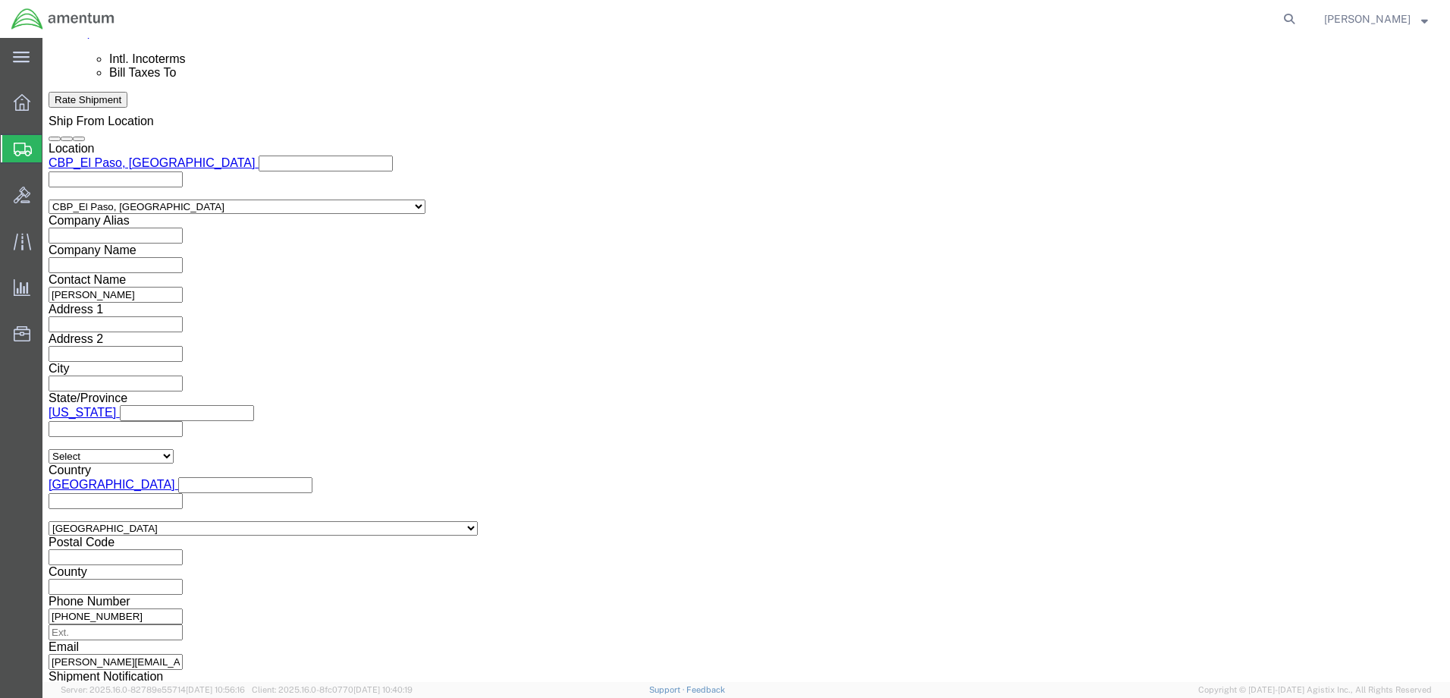
click button "Rate Shipment"
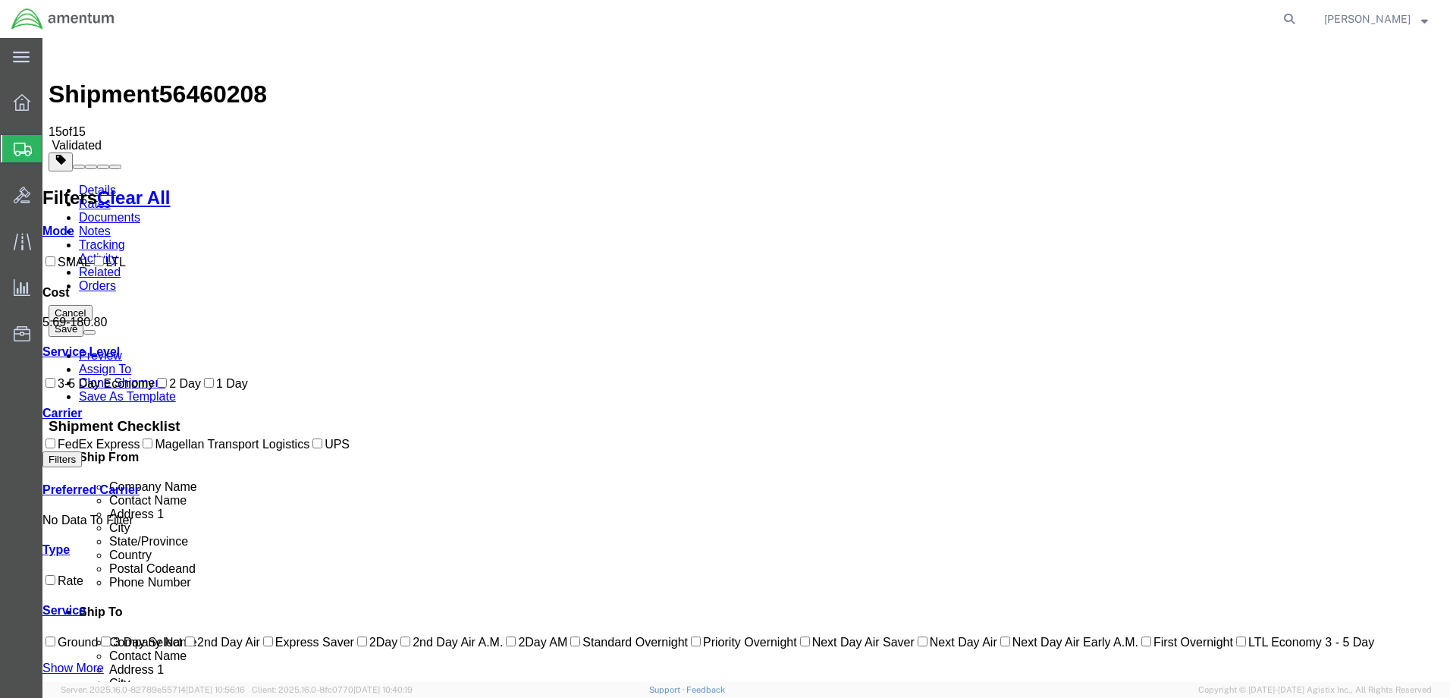
scroll to position [0, 0]
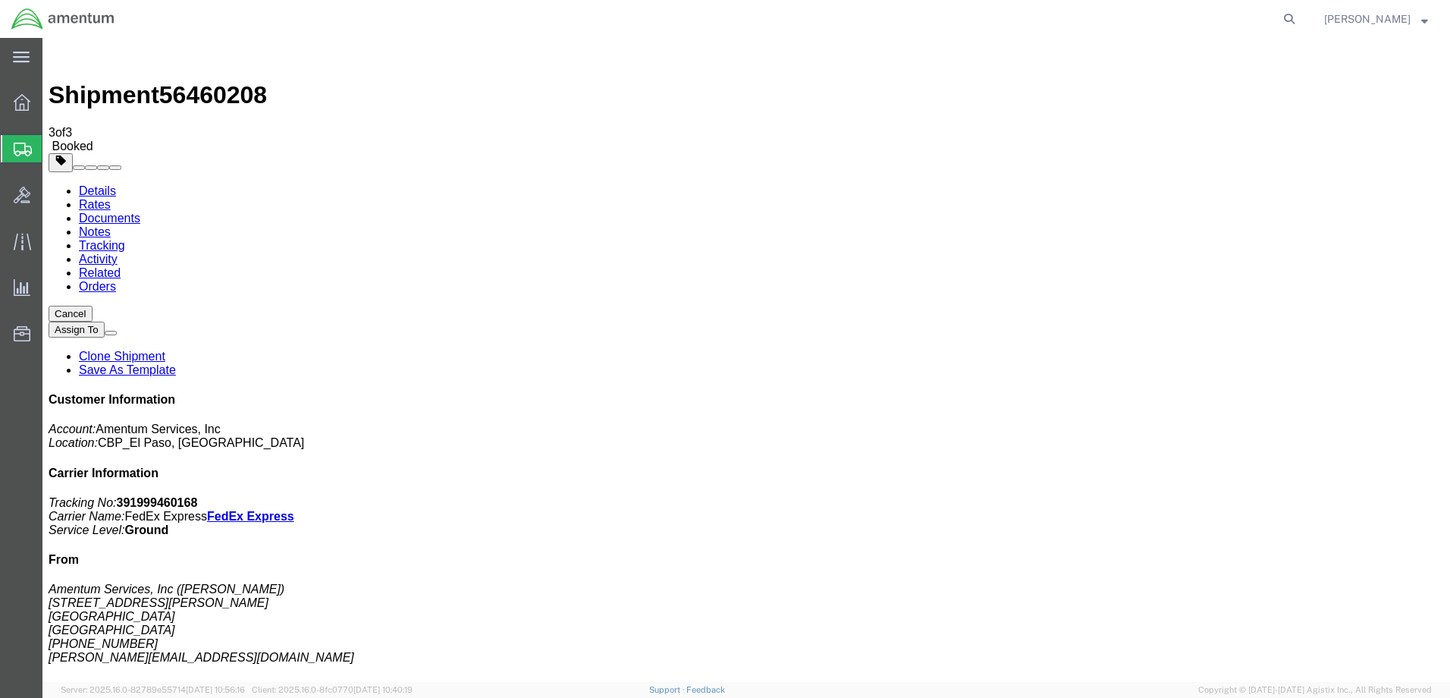
click at [176, 363] on link "Save As Template" at bounding box center [127, 369] width 97 height 13
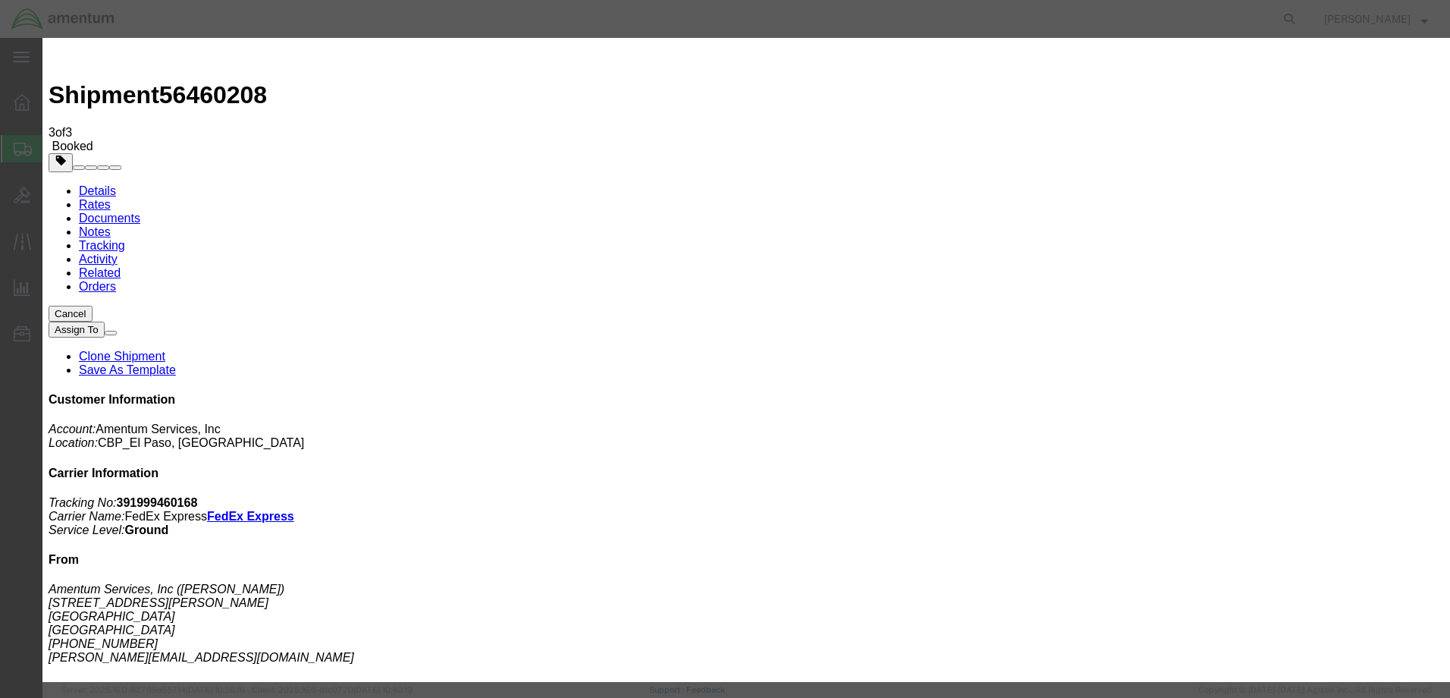
type input "DR SHOTOVER SYSTEMS"
